Goal: Task Accomplishment & Management: Manage account settings

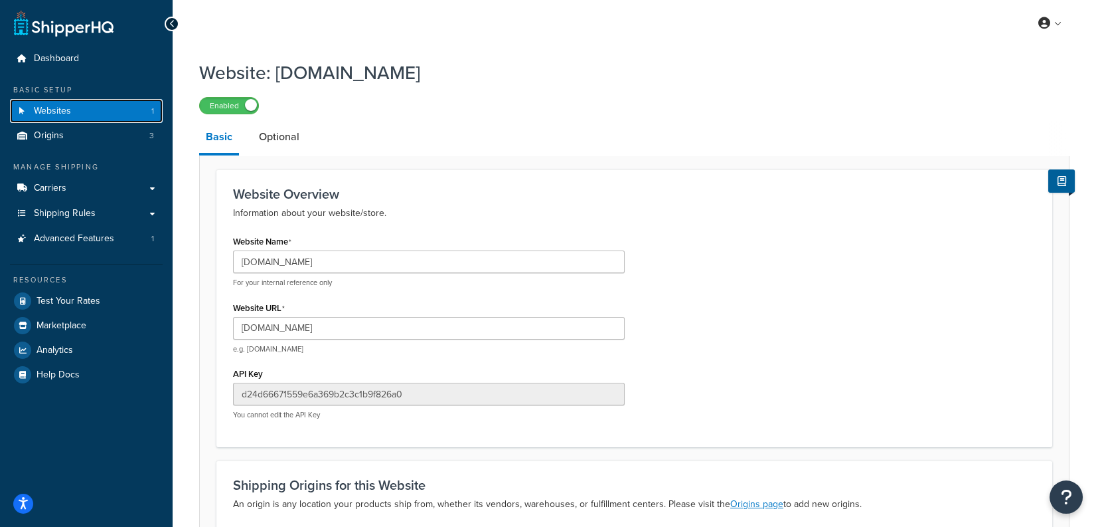
click at [100, 108] on link "Websites 1" at bounding box center [86, 111] width 153 height 25
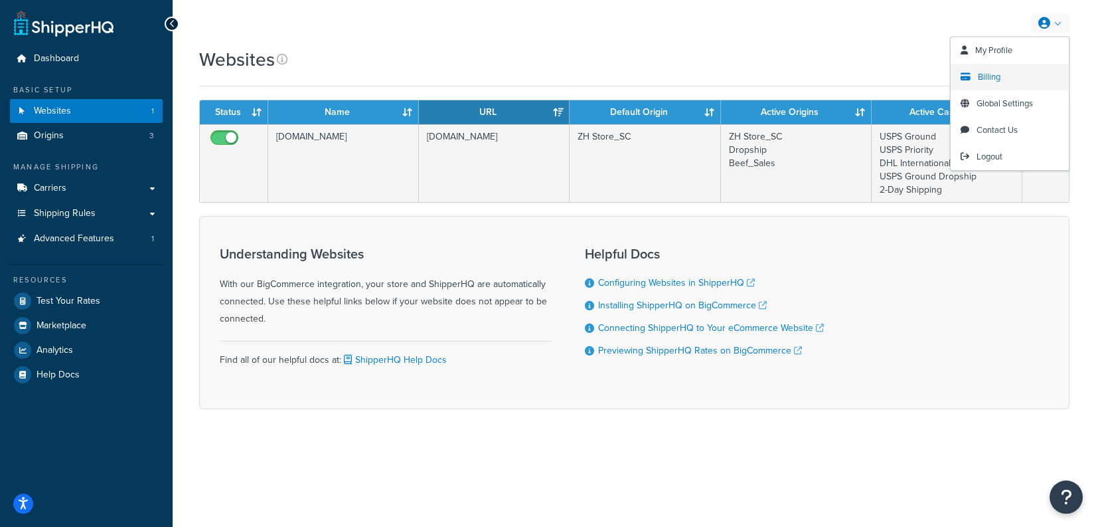
click at [1007, 79] on link "Billing" at bounding box center [1010, 77] width 118 height 27
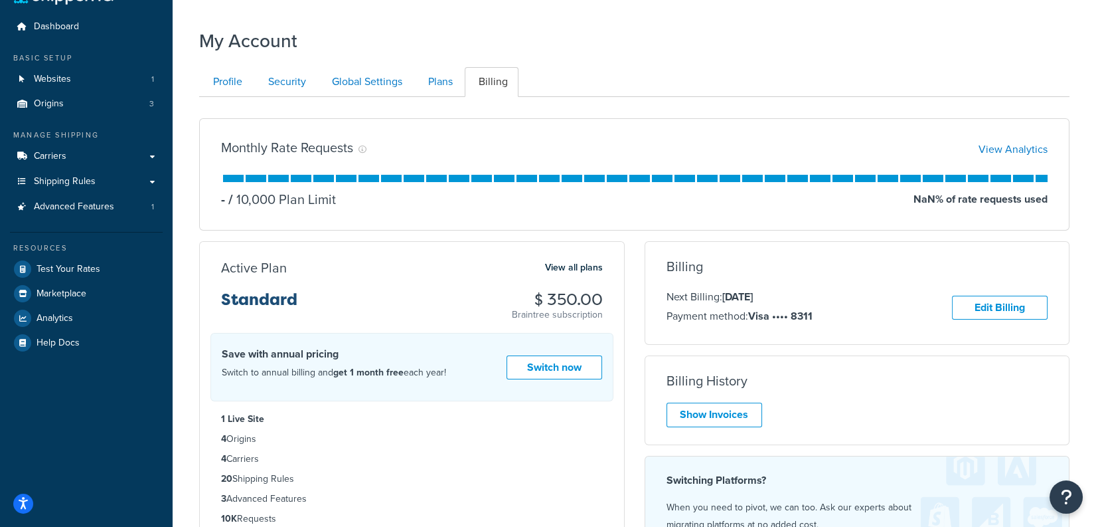
scroll to position [34, 0]
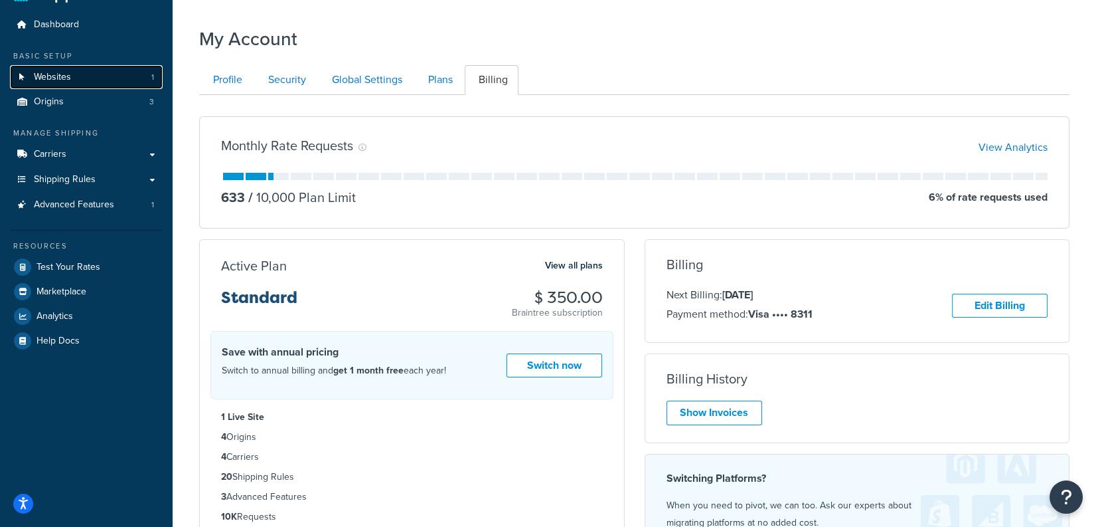
click at [87, 80] on link "Websites 1" at bounding box center [86, 77] width 153 height 25
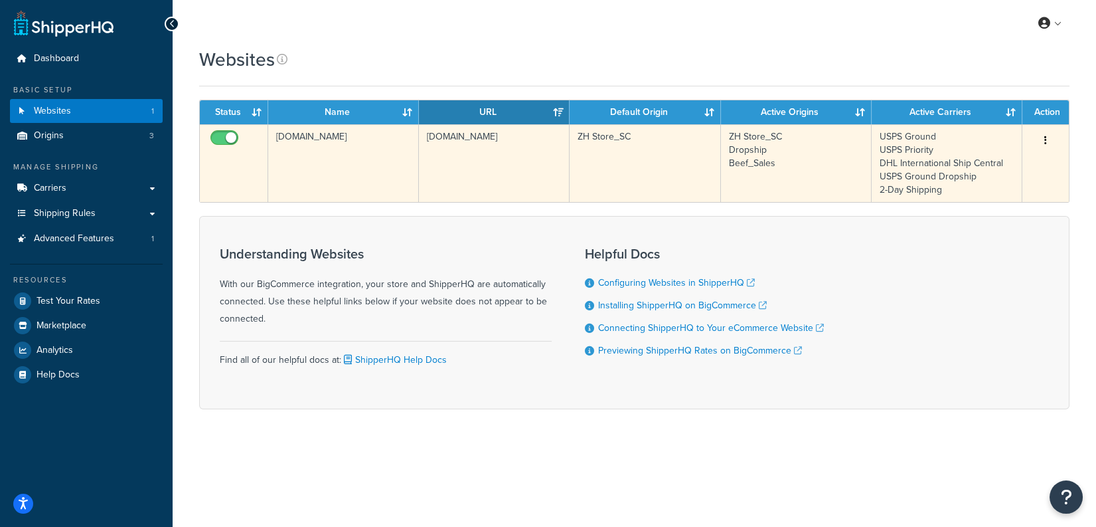
click at [398, 167] on td "[DOMAIN_NAME]" at bounding box center [343, 163] width 151 height 78
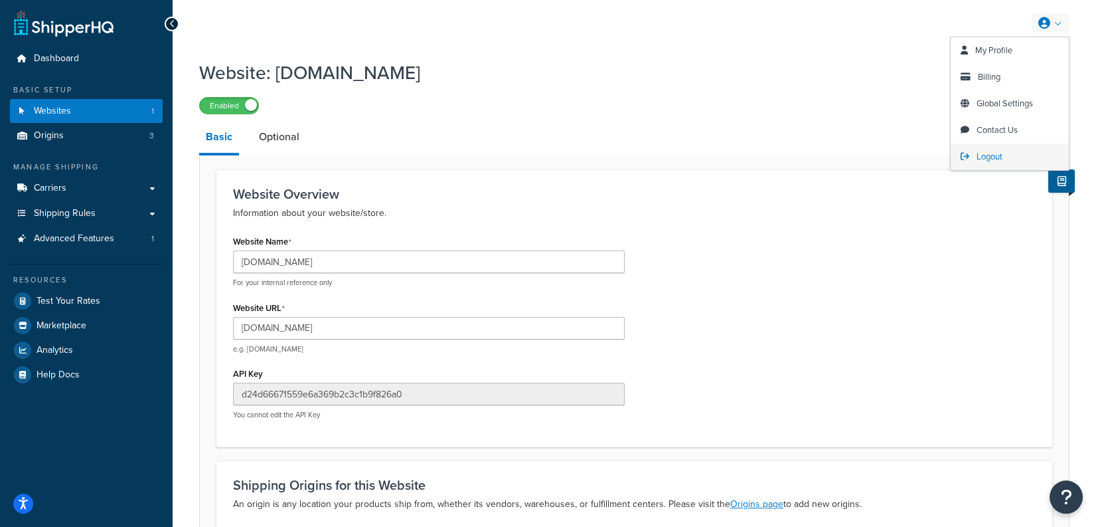
click at [976, 153] on link "Logout" at bounding box center [1010, 156] width 118 height 27
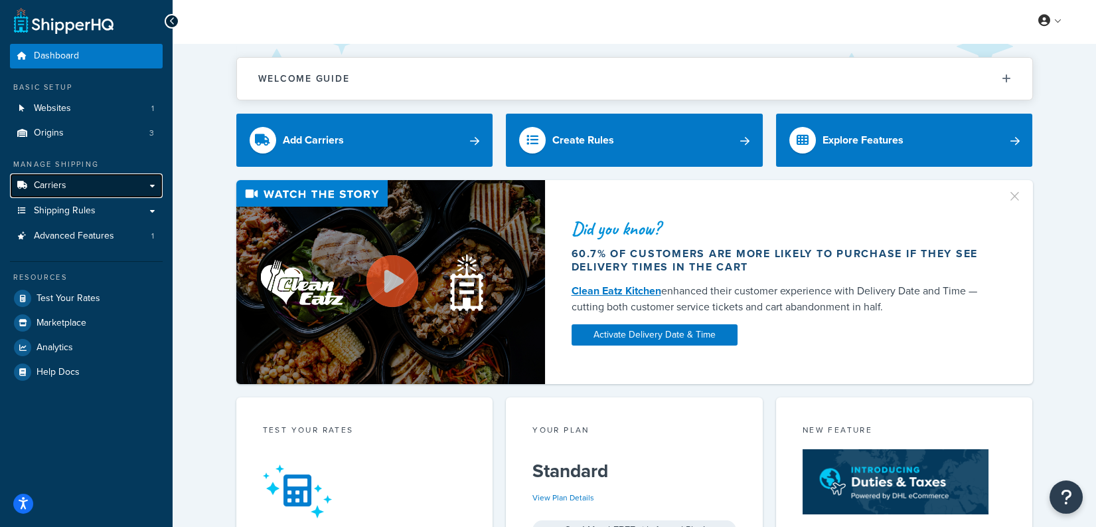
click at [113, 188] on link "Carriers" at bounding box center [86, 185] width 153 height 25
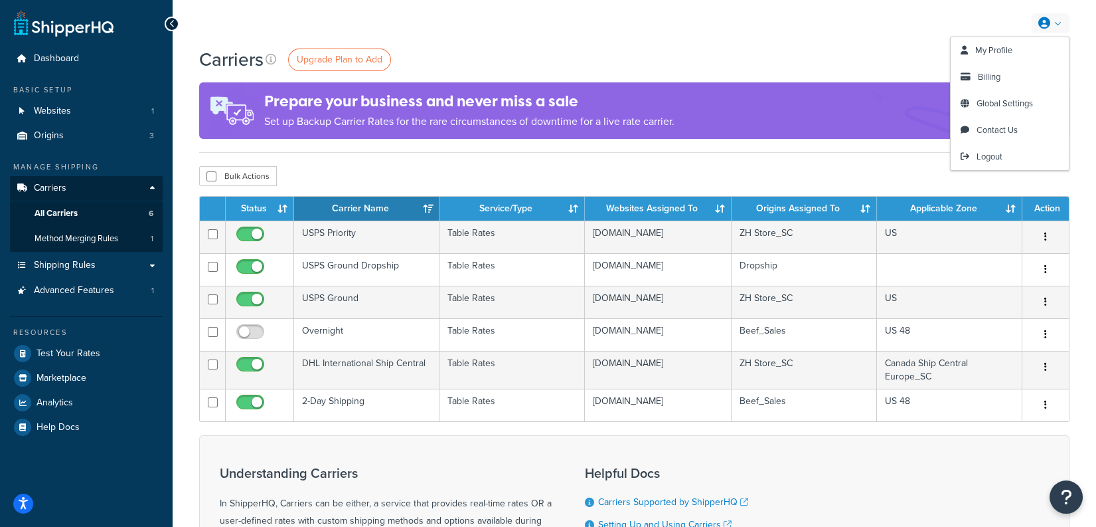
drag, startPoint x: 980, startPoint y: 154, endPoint x: 797, endPoint y: 47, distance: 211.6
click at [979, 154] on span "Logout" at bounding box center [990, 156] width 26 height 13
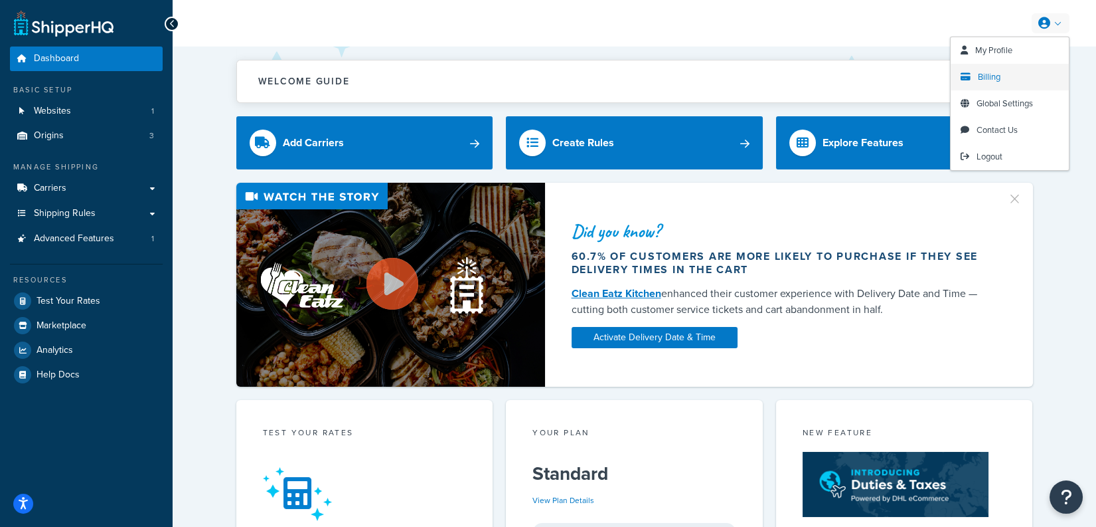
click at [994, 74] on span "Billing" at bounding box center [989, 76] width 23 height 13
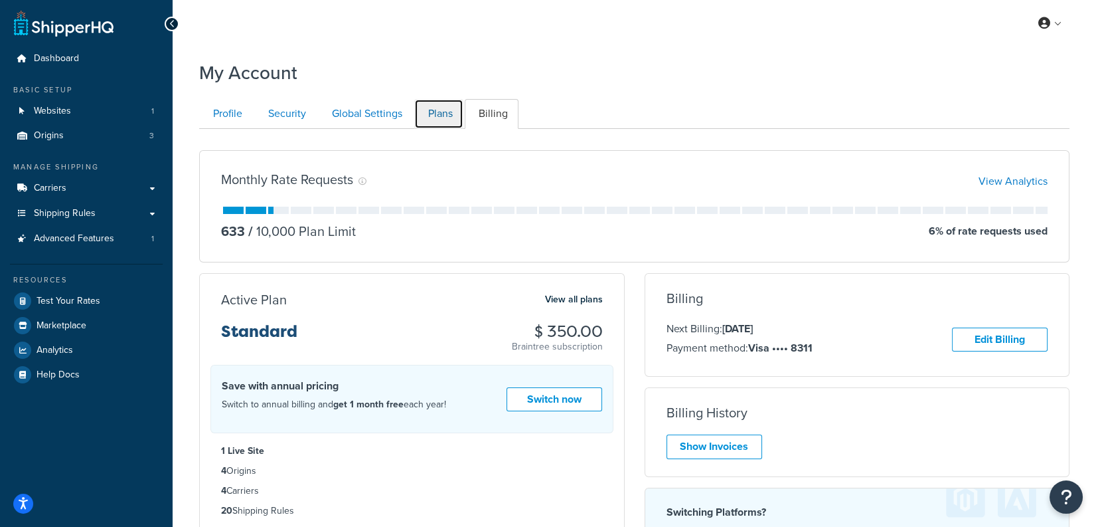
click at [441, 118] on link "Plans" at bounding box center [438, 114] width 49 height 30
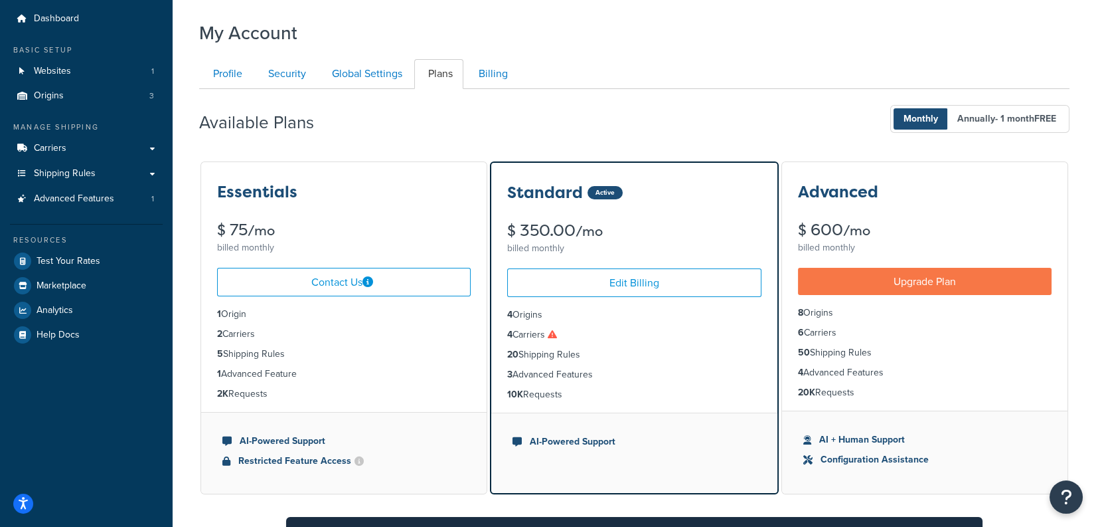
scroll to position [39, 0]
